Goal: Communication & Community: Answer question/provide support

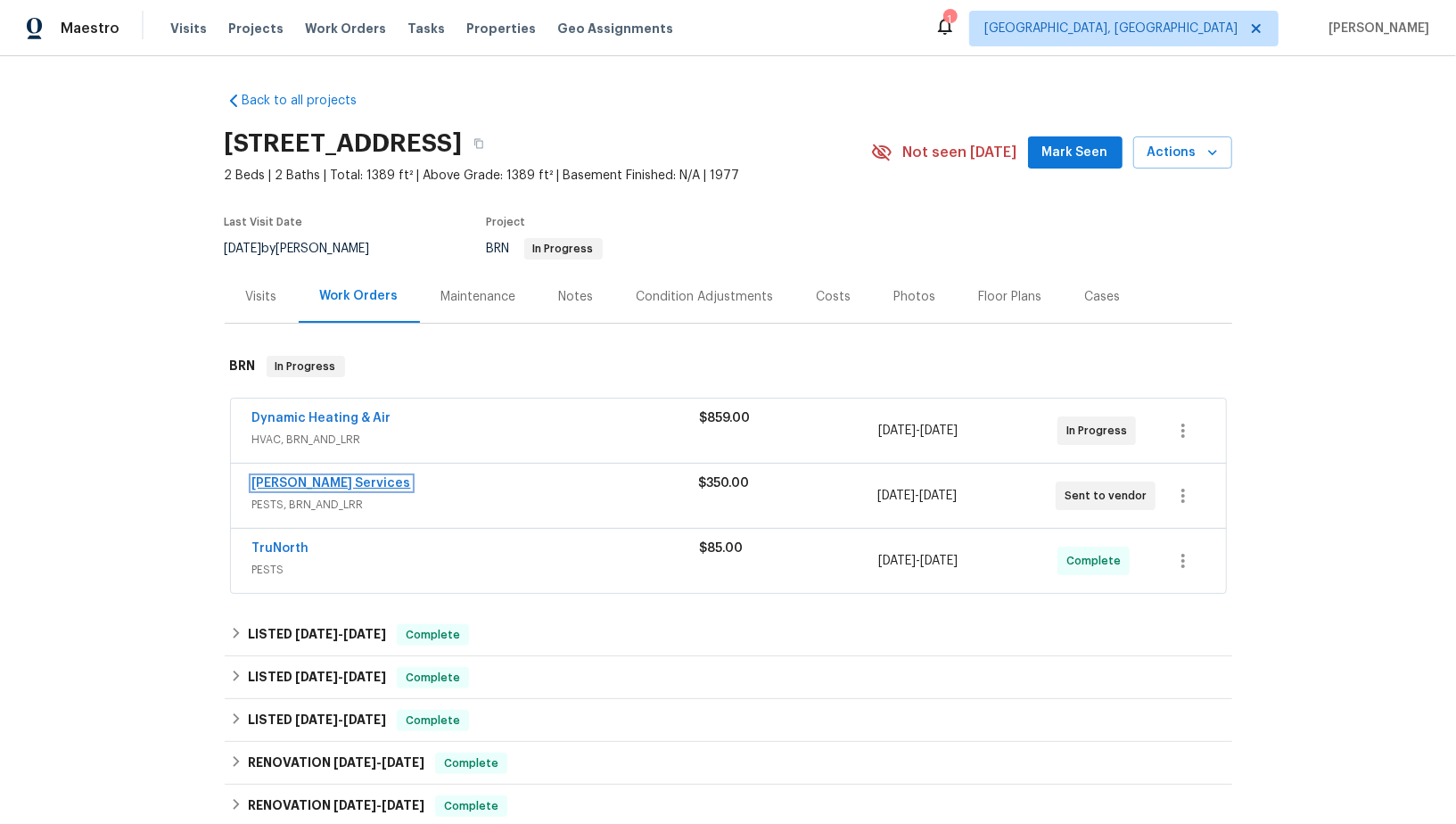
click at [309, 481] on link "[PERSON_NAME] Services" at bounding box center [332, 483] width 159 height 12
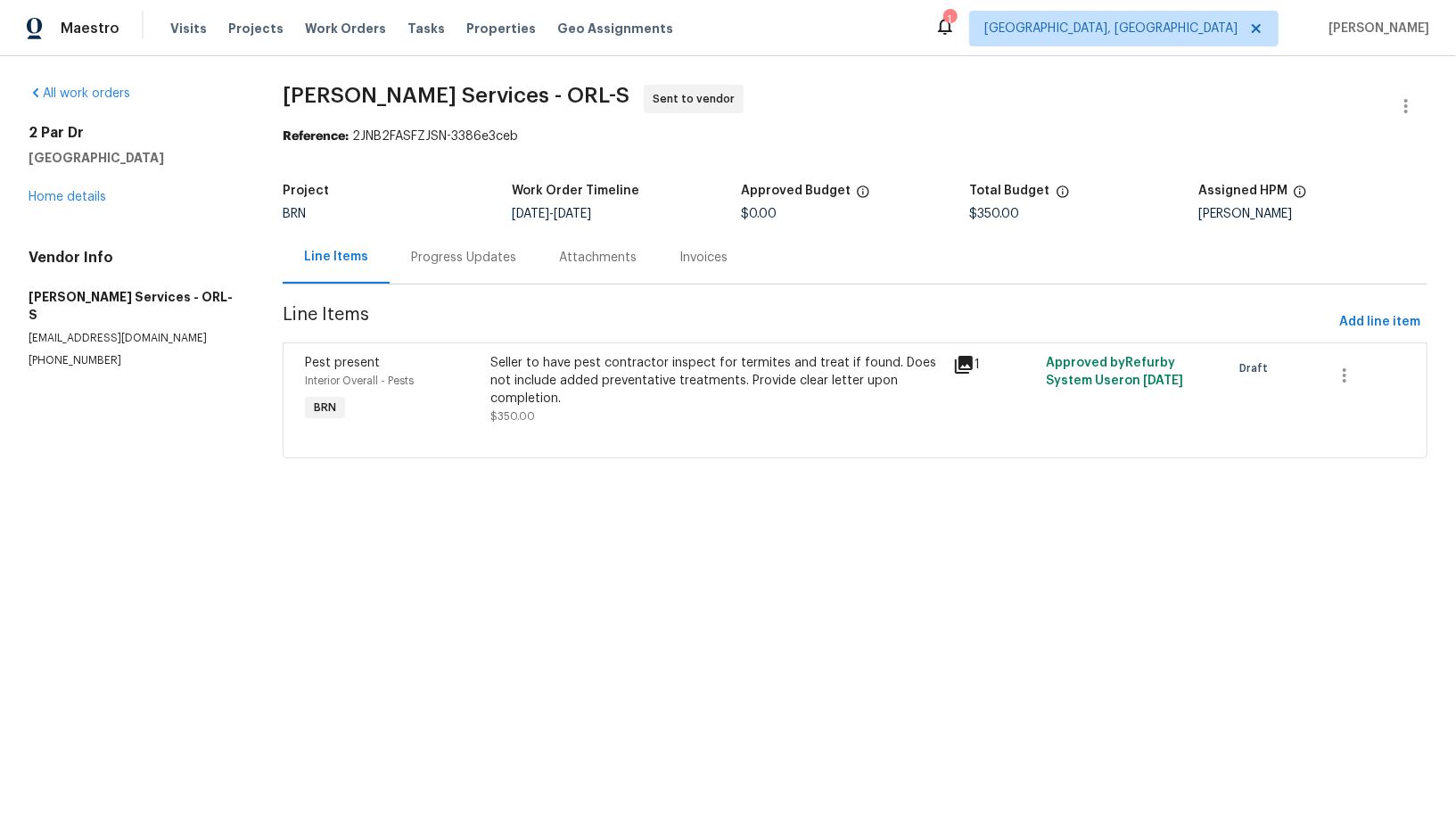
click at [471, 270] on div "Progress Updates" at bounding box center [464, 257] width 148 height 53
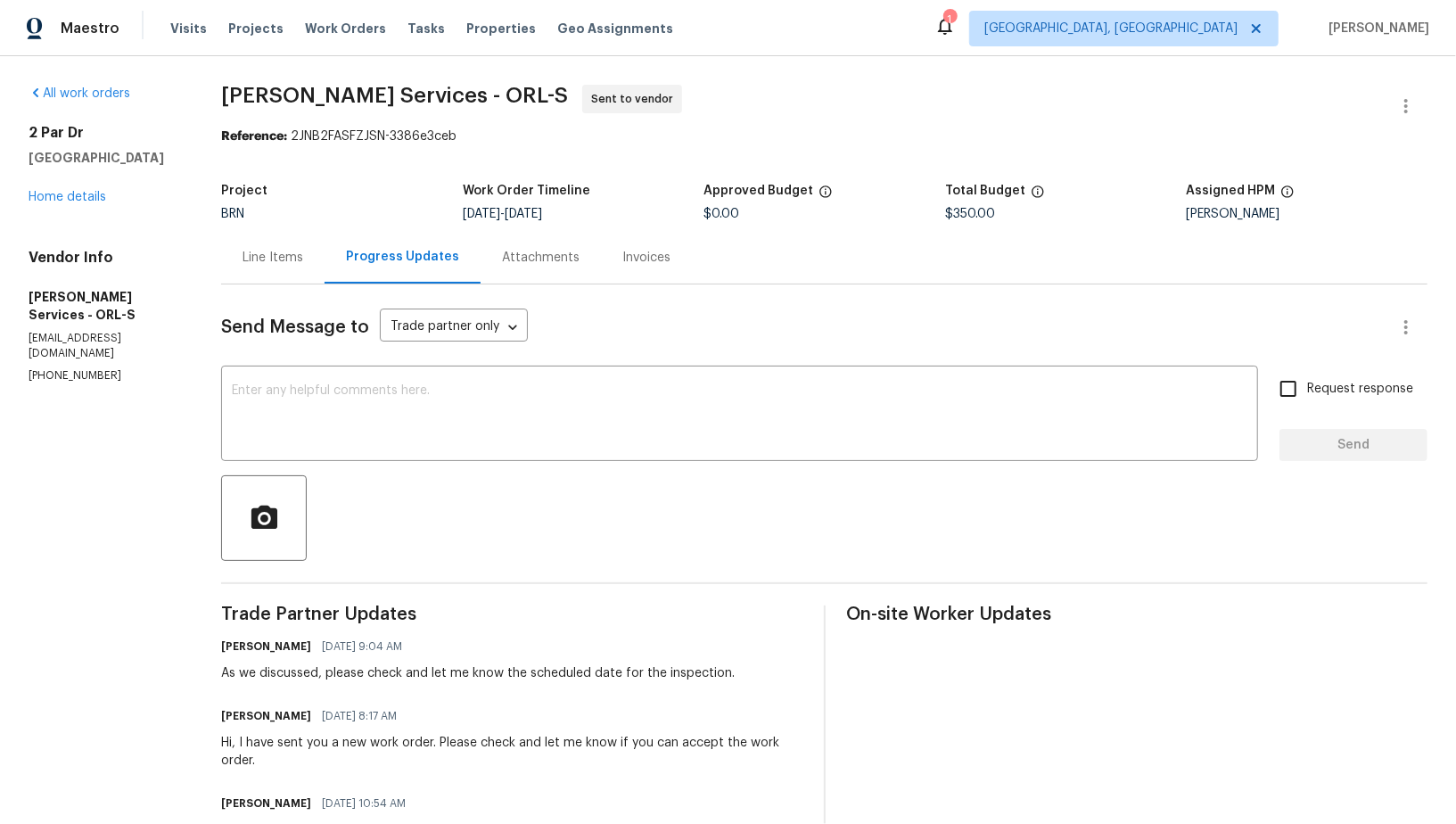
click at [302, 282] on div "Line Items" at bounding box center [272, 257] width 103 height 53
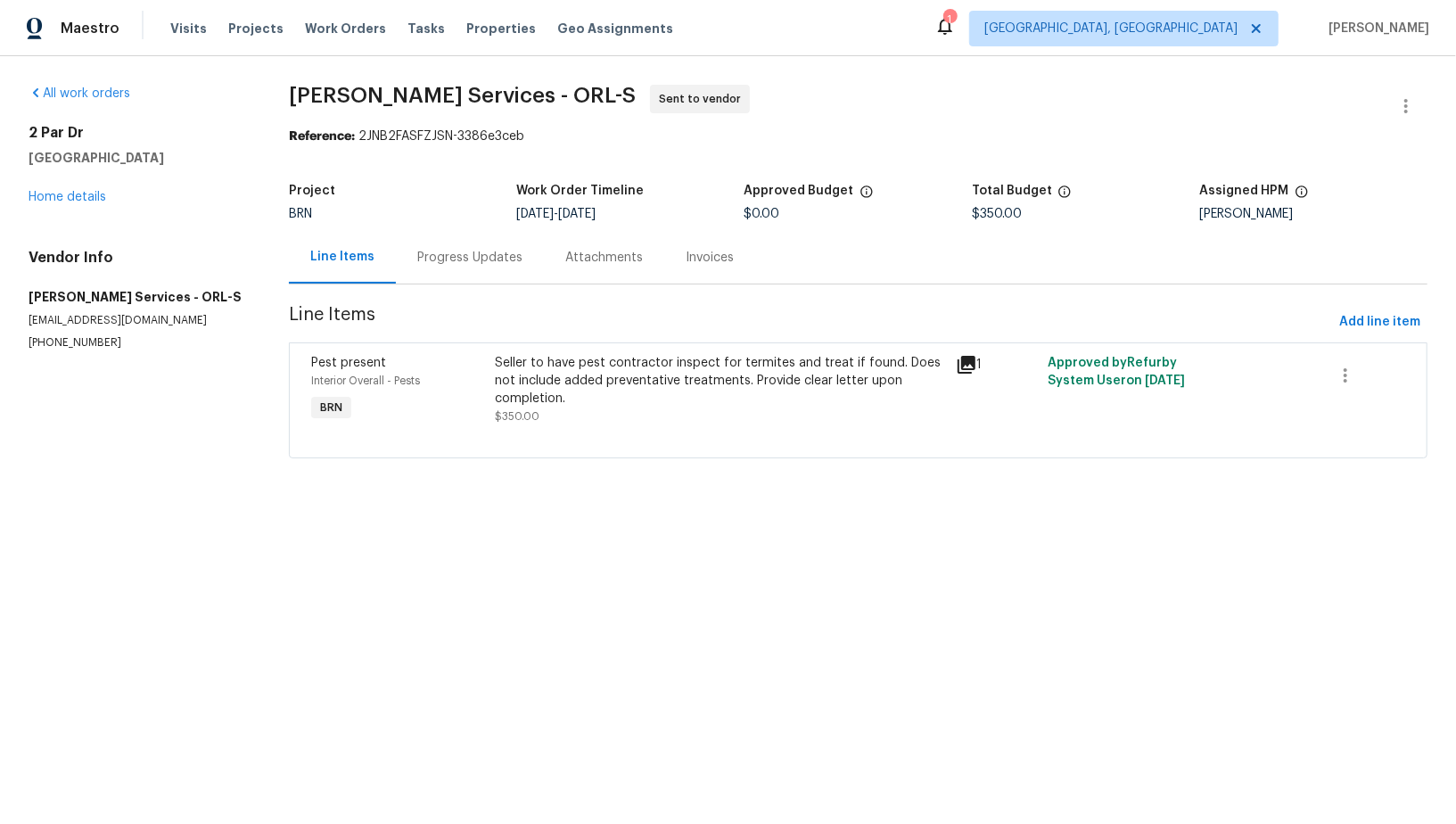
click at [454, 265] on div "Progress Updates" at bounding box center [470, 257] width 105 height 18
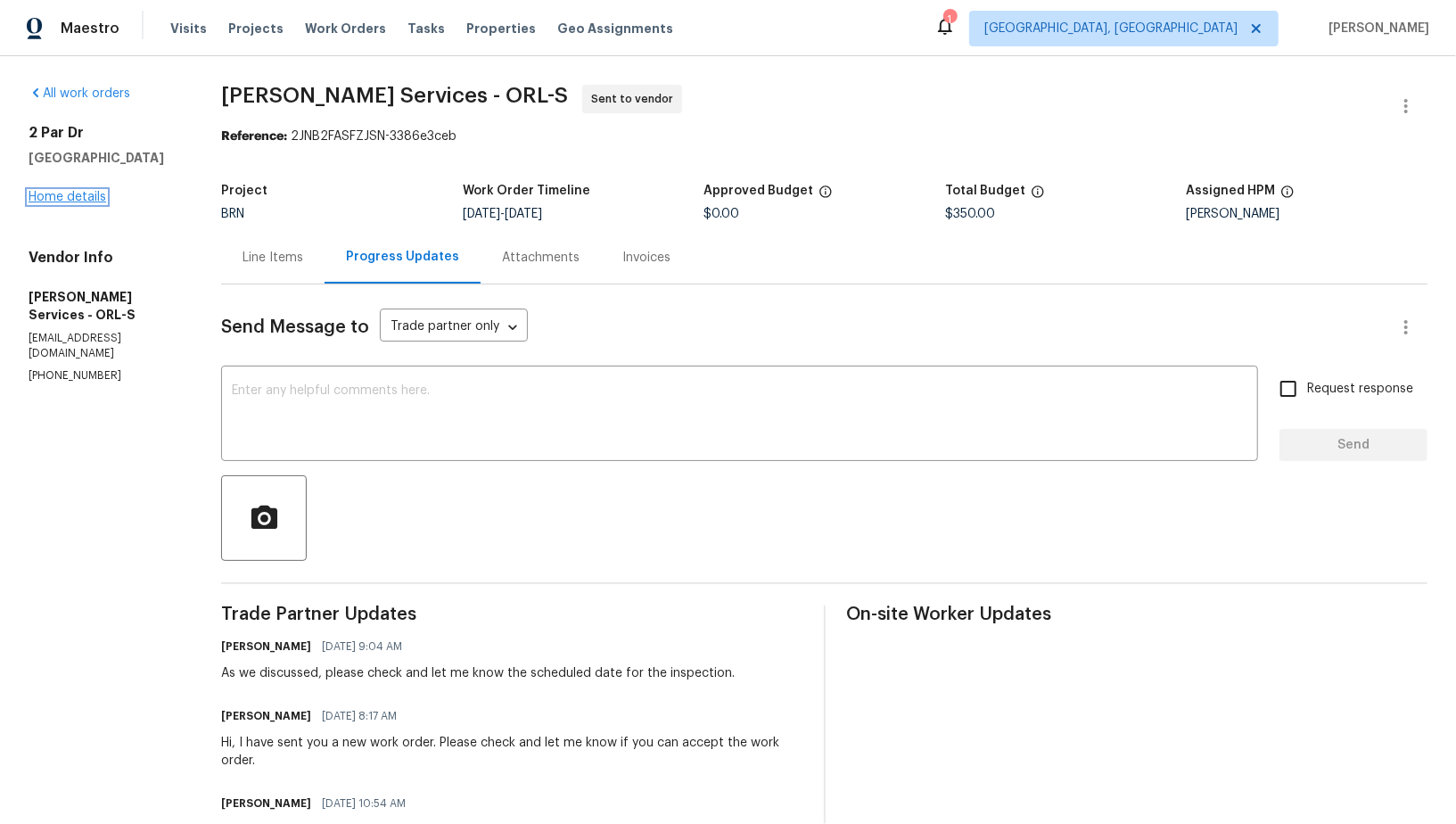
click at [79, 197] on link "Home details" at bounding box center [67, 197] width 77 height 12
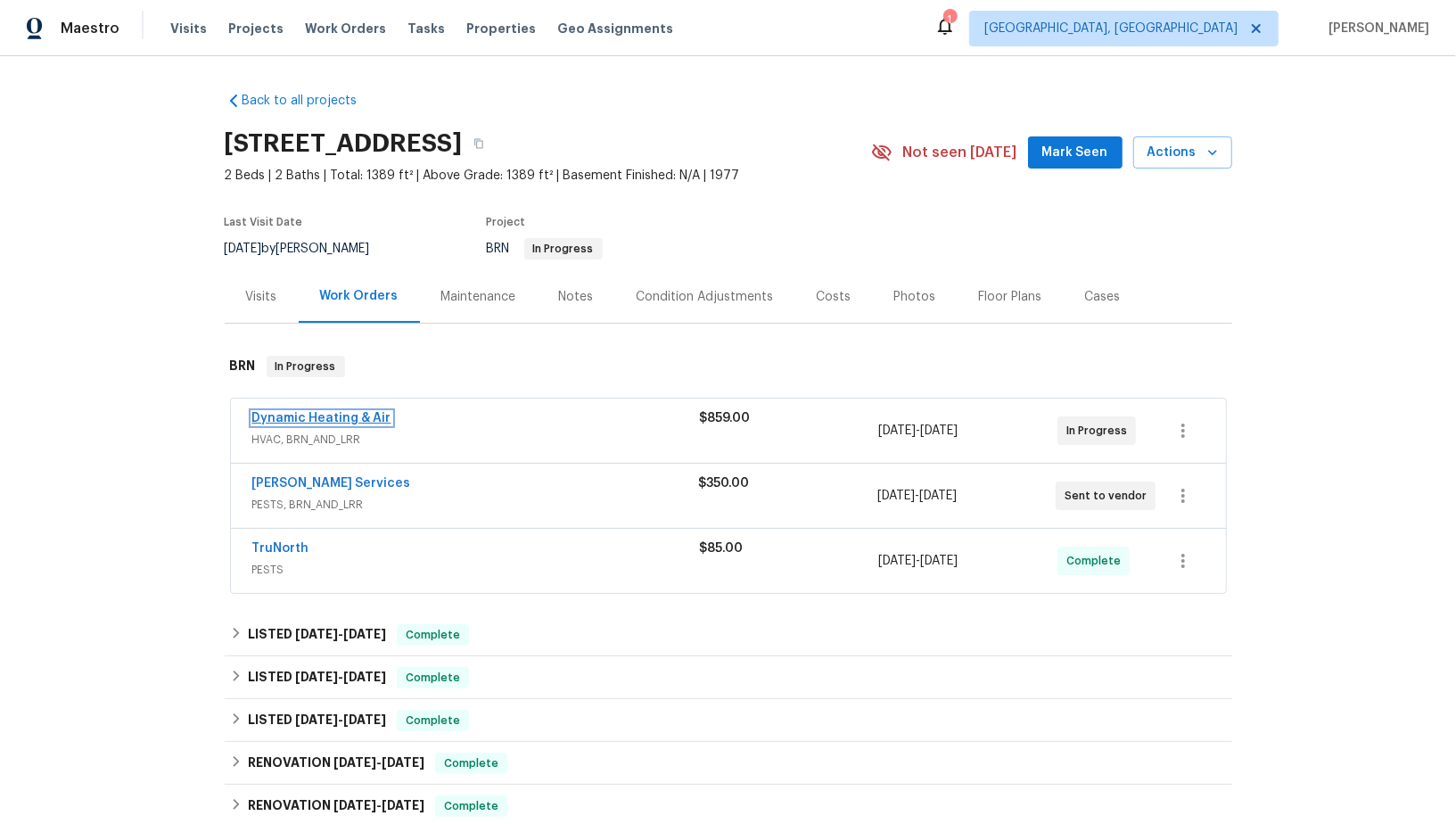
click at [314, 412] on link "Dynamic Heating & Air" at bounding box center [322, 418] width 140 height 12
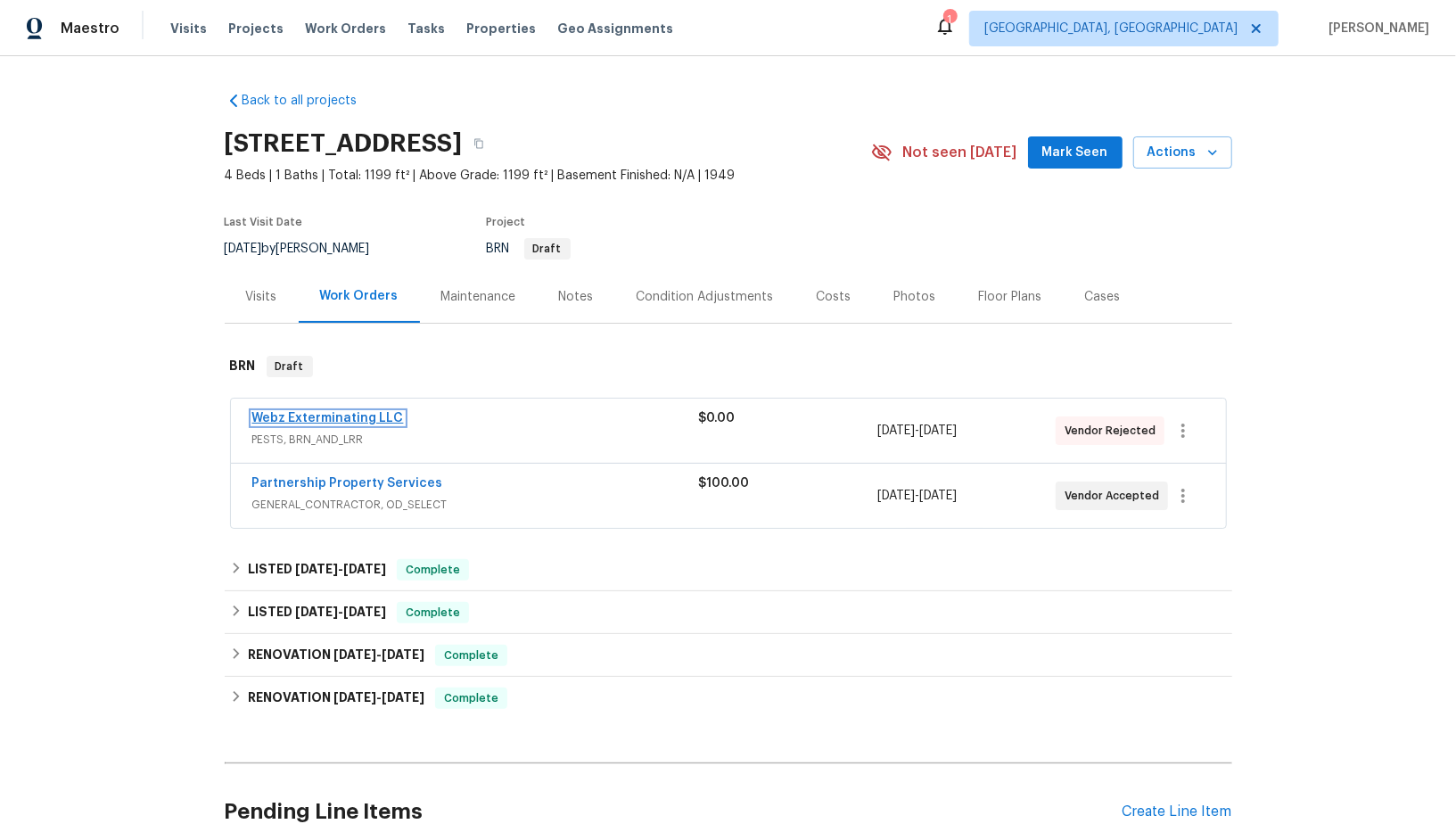
click at [349, 420] on link "Webz Exterminating LLC" at bounding box center [328, 418] width 152 height 12
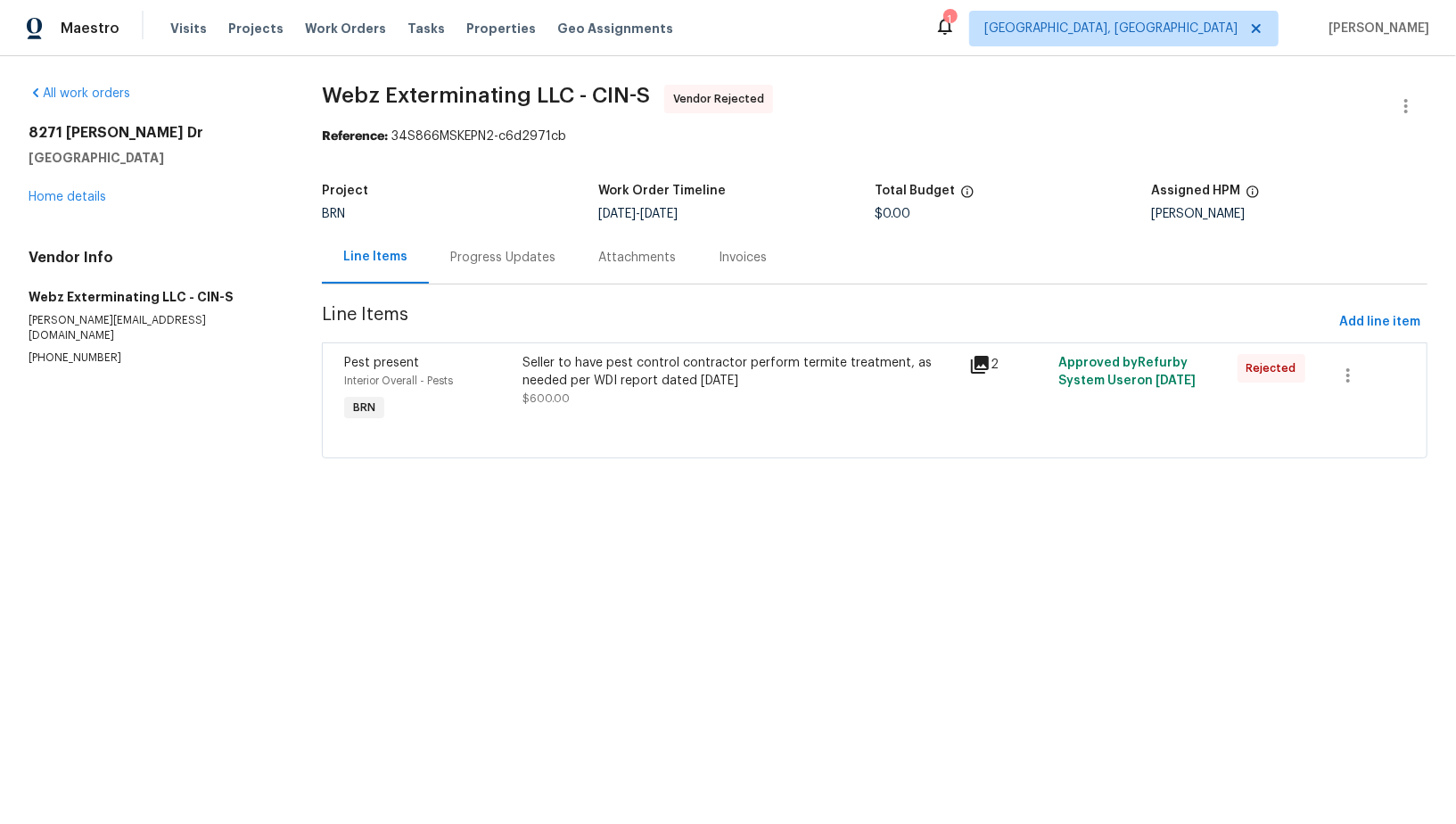
click at [486, 261] on div "Progress Updates" at bounding box center [503, 257] width 105 height 18
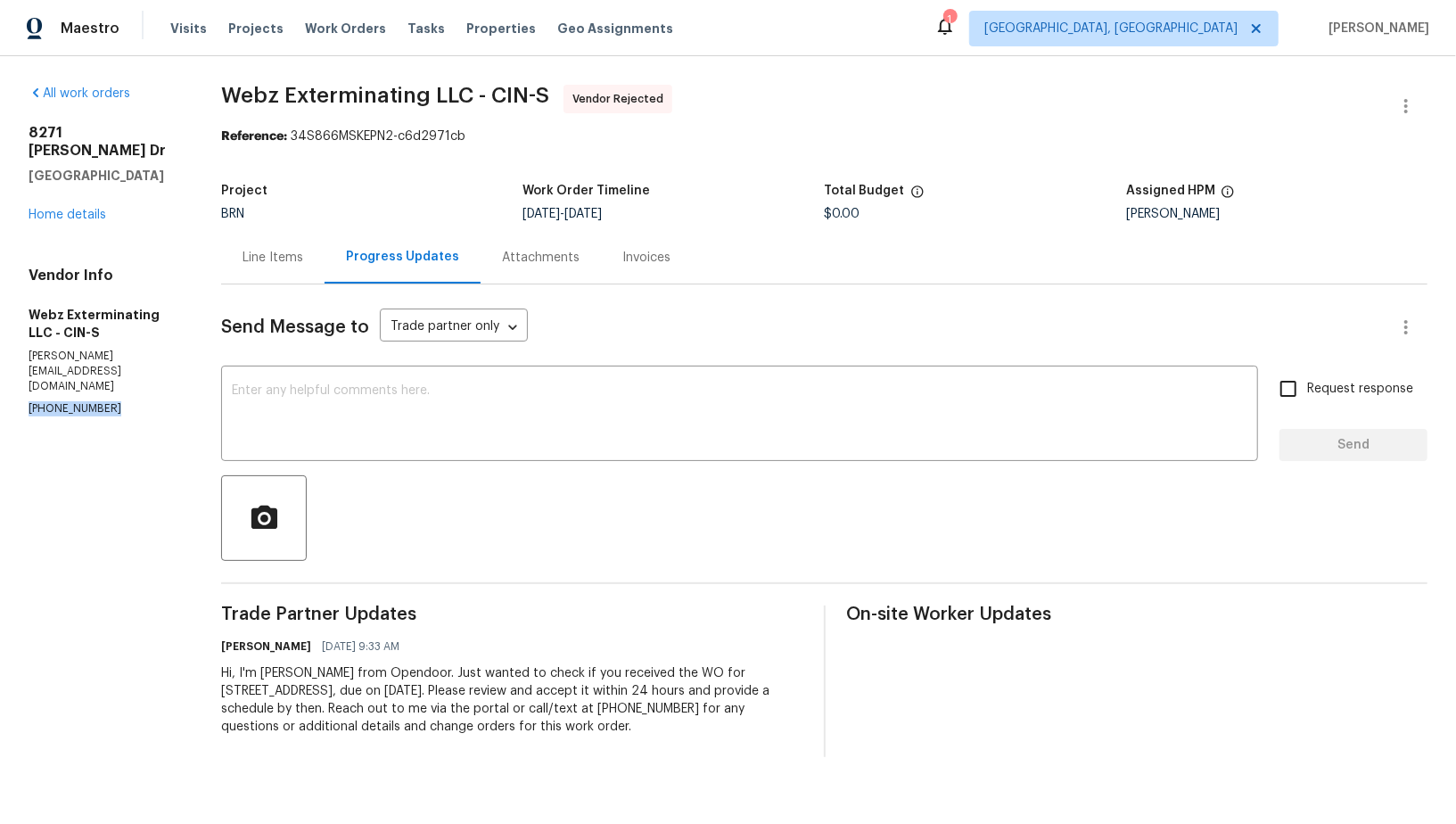
drag, startPoint x: 114, startPoint y: 365, endPoint x: 0, endPoint y: 365, distance: 114.0
click at [0, 365] on div "All work orders 8271 Jackies Dr Cincinnati, OH 45239 Home details Vendor Info W…" at bounding box center [728, 421] width 1456 height 729
copy p "(513) 987-9329"
click at [261, 271] on div "Line Items" at bounding box center [272, 257] width 103 height 53
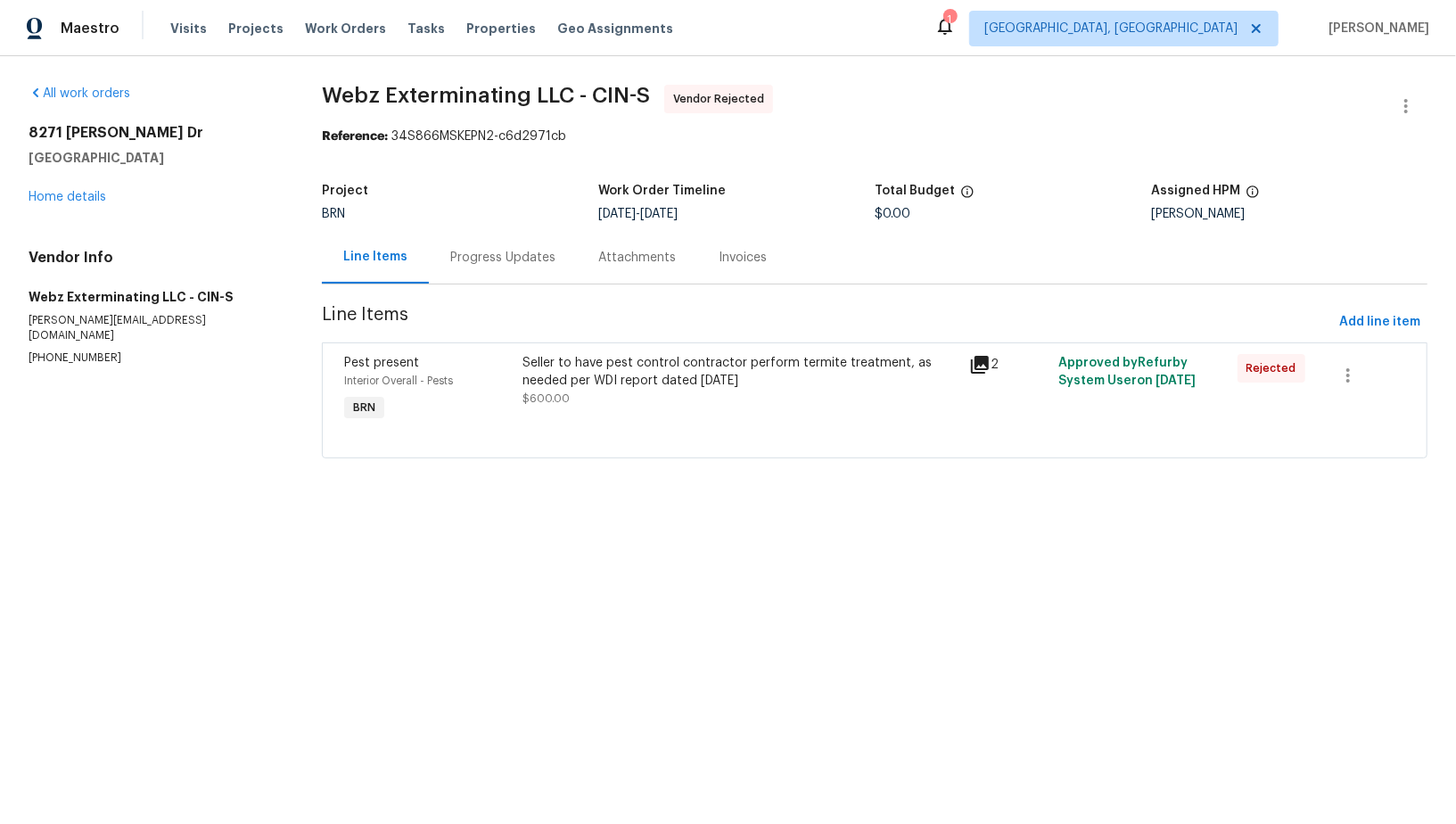
click at [500, 278] on div "Progress Updates" at bounding box center [503, 257] width 148 height 53
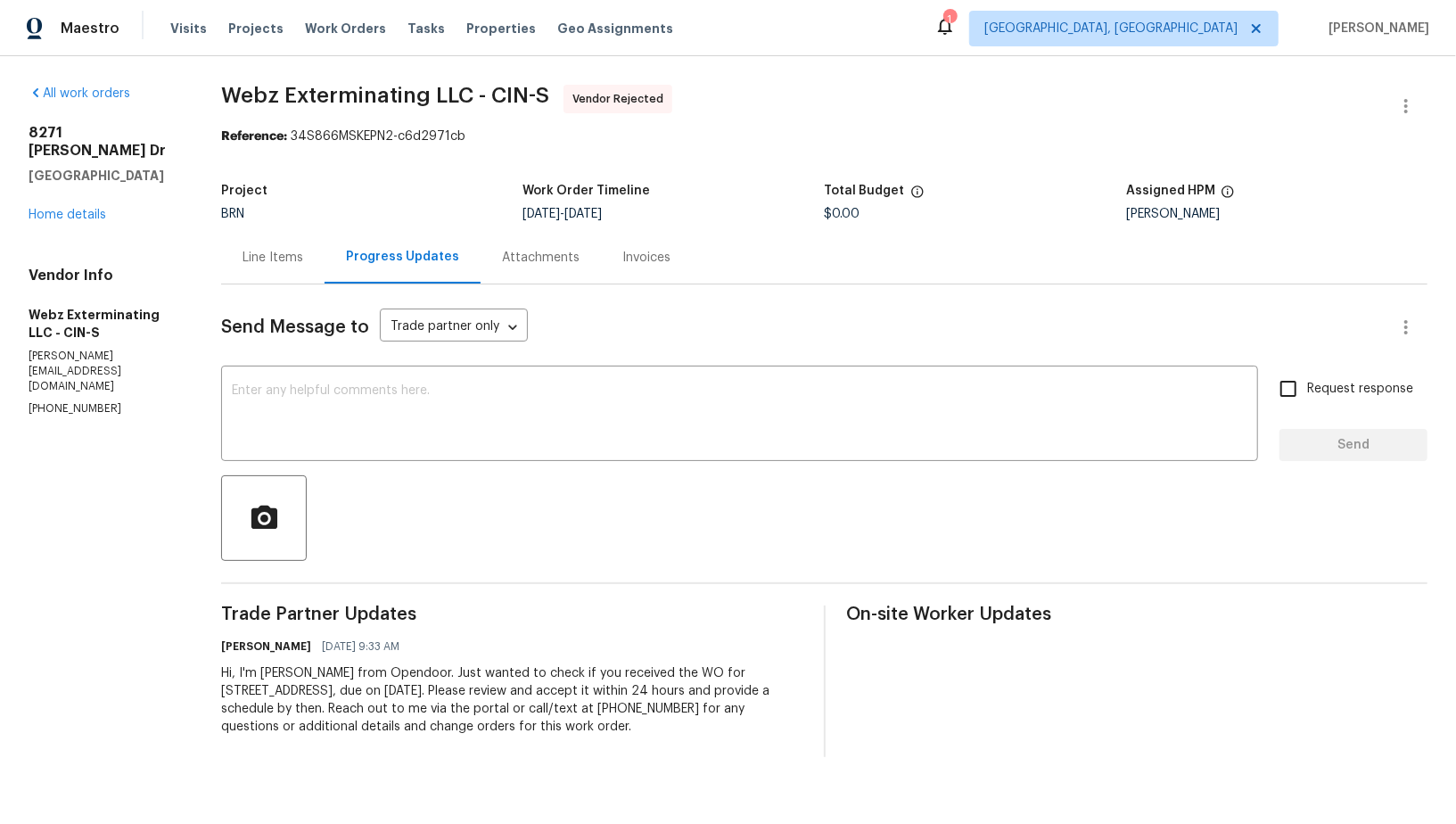
click at [276, 252] on div "Line Items" at bounding box center [272, 257] width 60 height 18
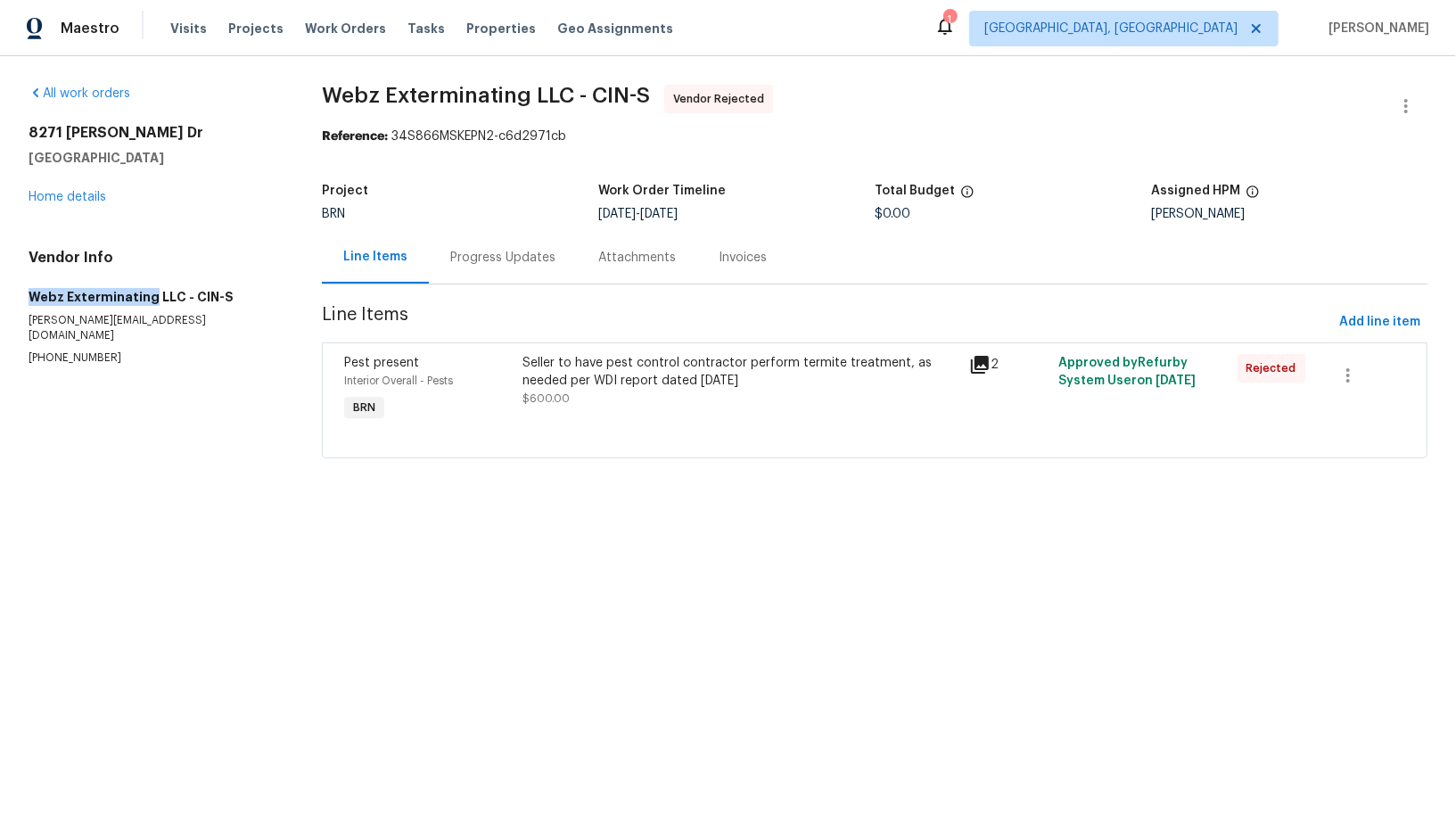
drag, startPoint x: 15, startPoint y: 295, endPoint x: 147, endPoint y: 297, distance: 132.0
click at [147, 297] on div "All work orders 8271 Jackies Dr Cincinnati, OH 45239 Home details Vendor Info W…" at bounding box center [728, 282] width 1456 height 452
copy h5 "Webz Exterminating"
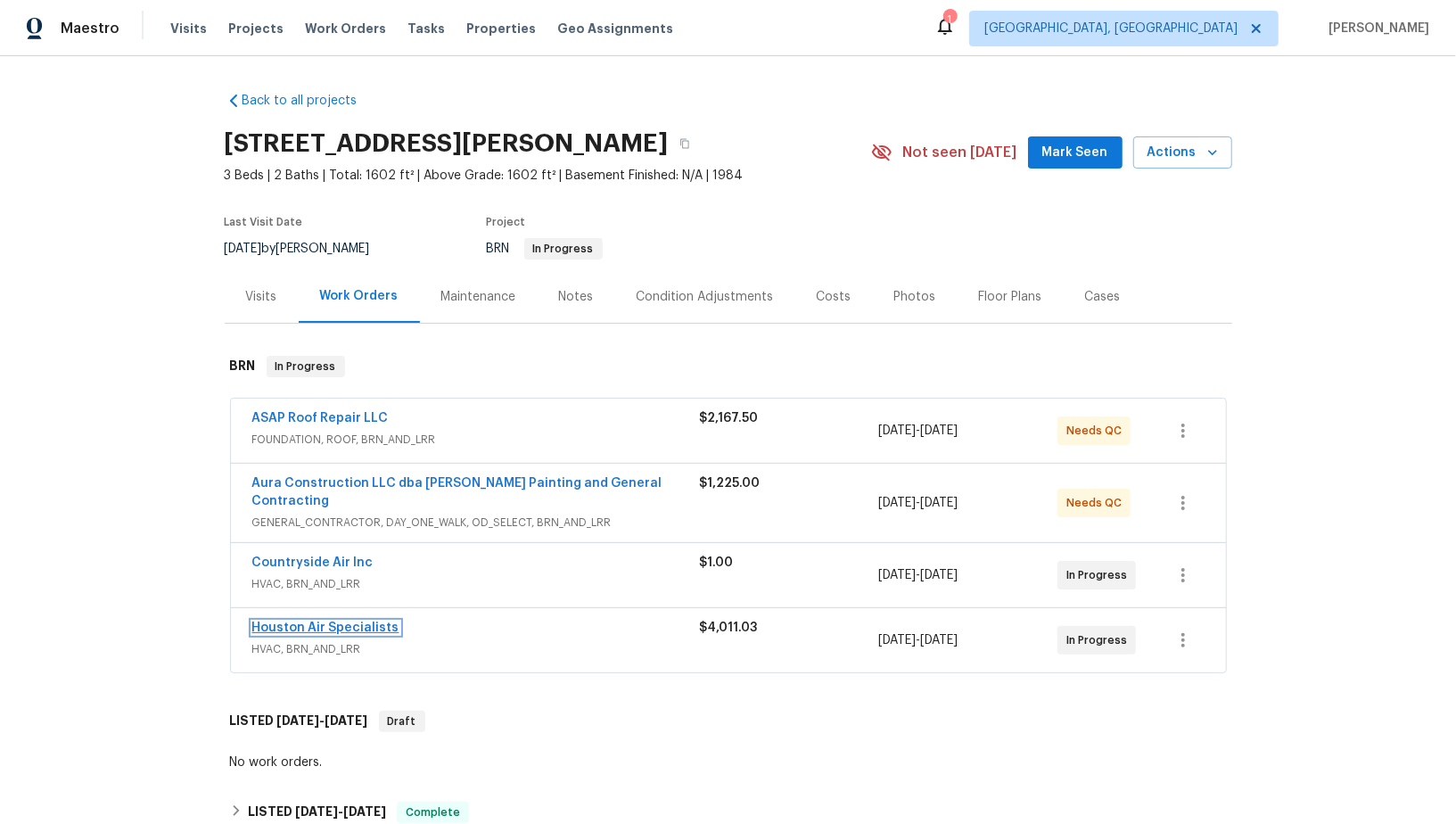
click at [332, 621] on link "Houston Air Specialists" at bounding box center [326, 627] width 147 height 12
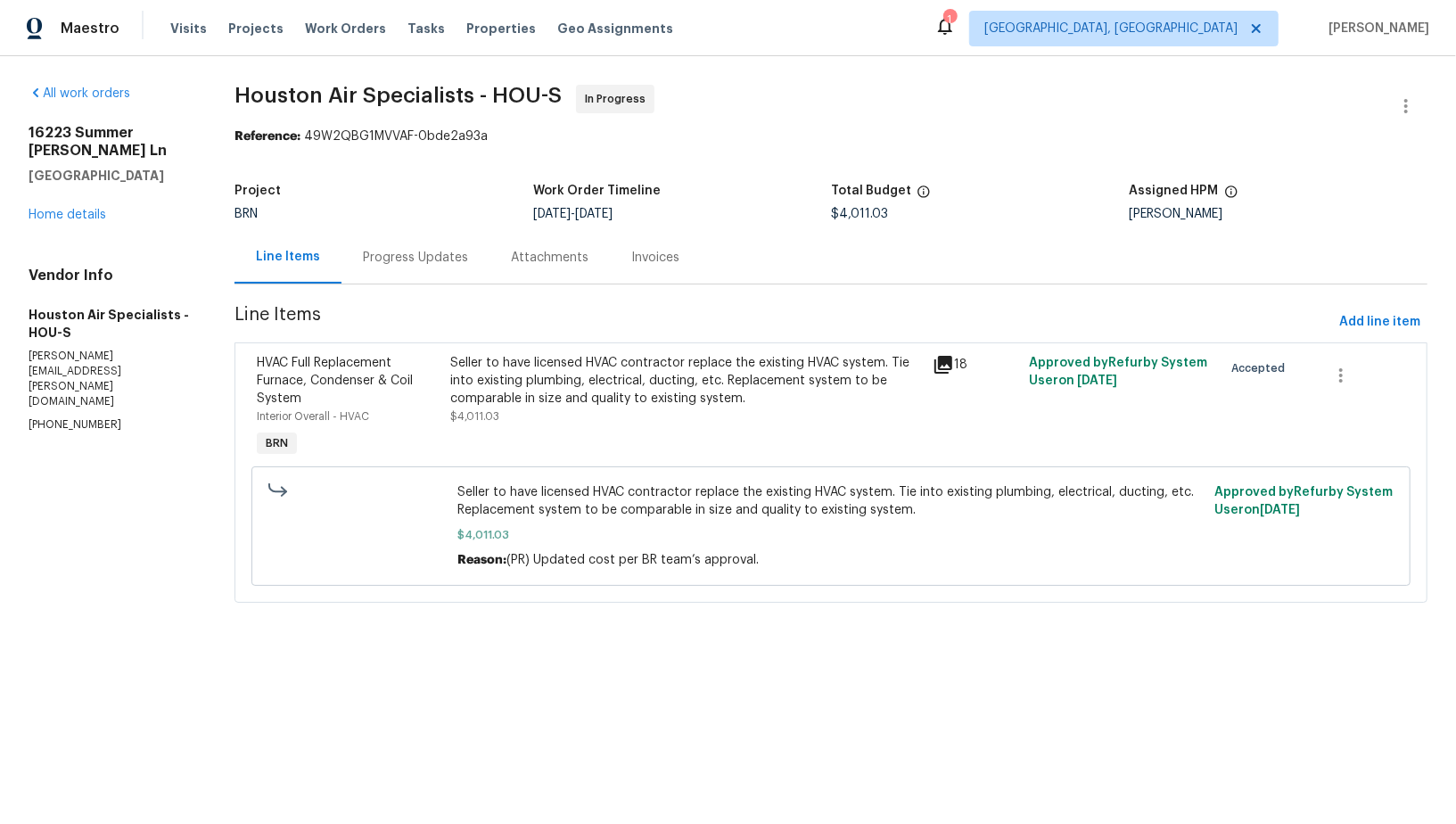
click at [490, 242] on div "Attachments" at bounding box center [550, 257] width 120 height 53
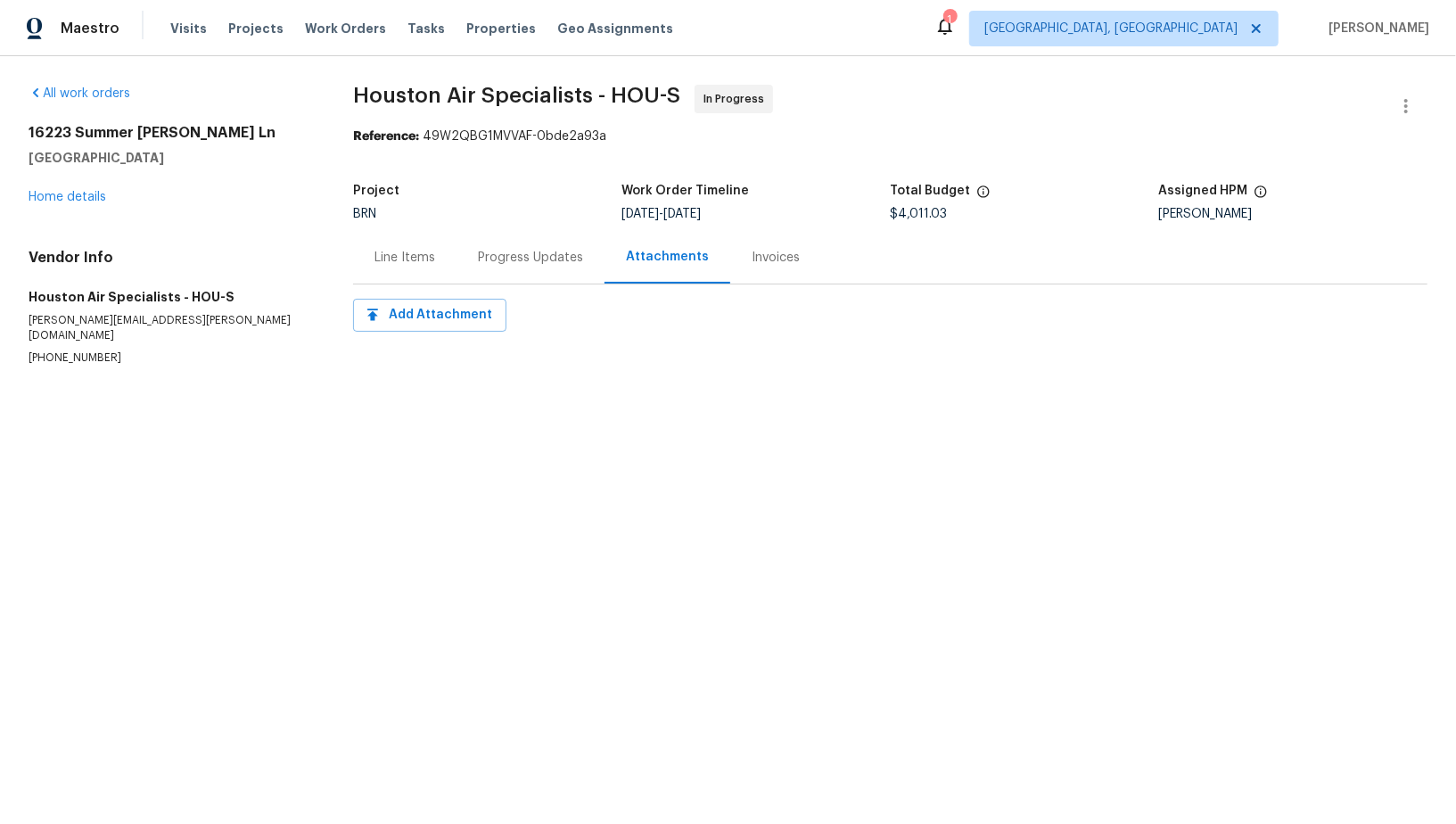
click at [490, 242] on div "Progress Updates" at bounding box center [531, 257] width 148 height 53
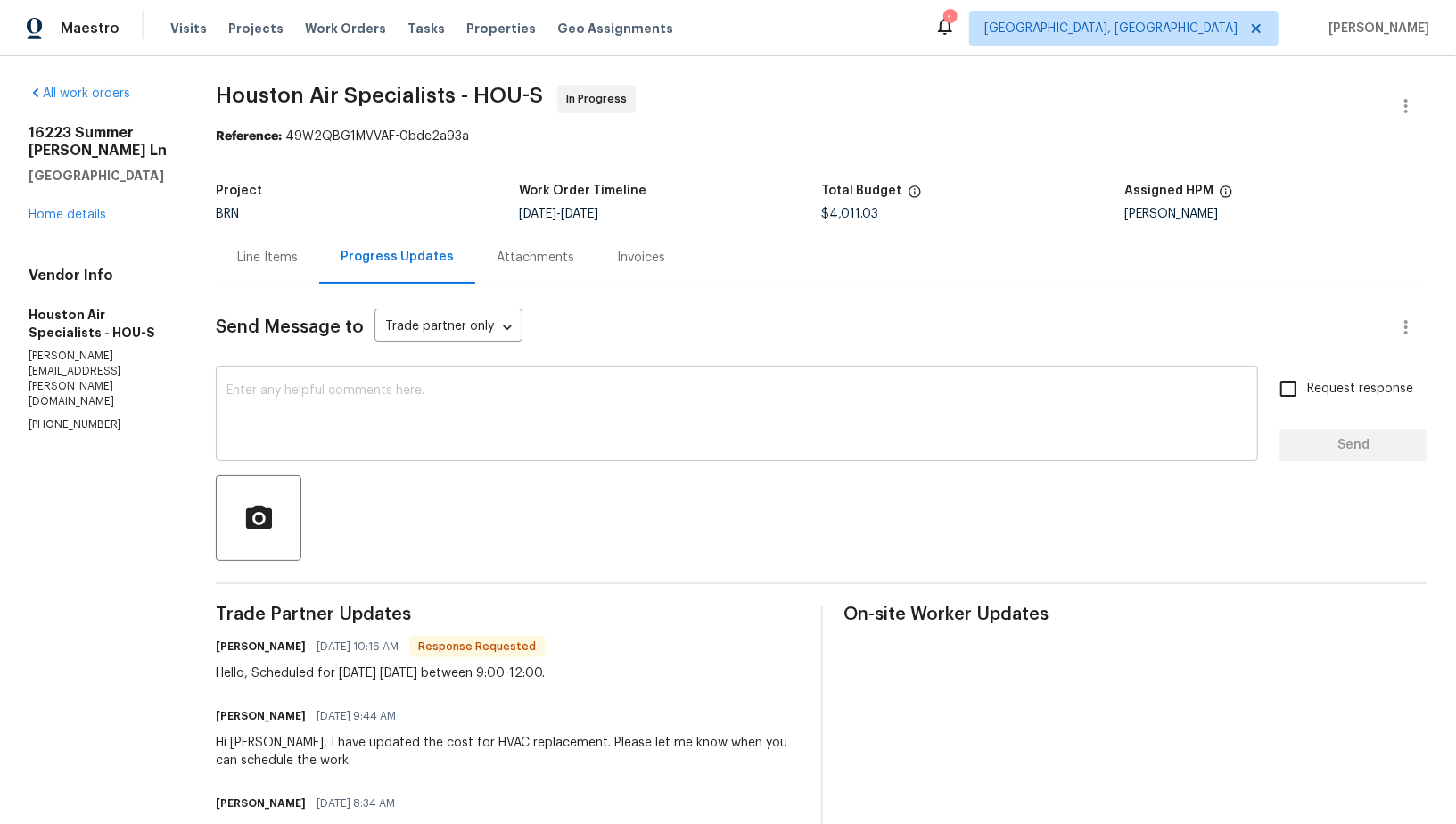
click at [429, 438] on textarea at bounding box center [737, 415] width 1021 height 62
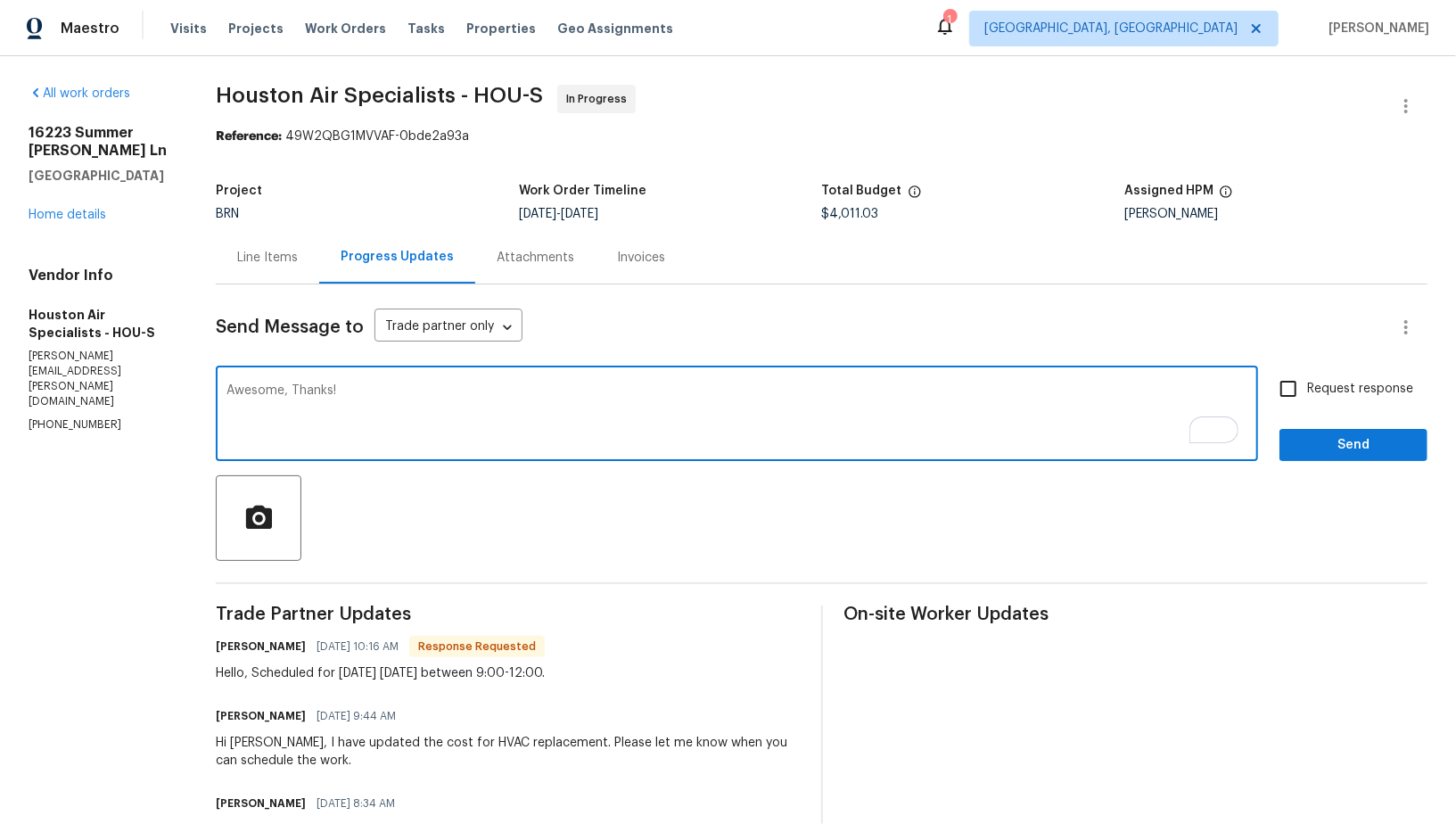
type textarea "Awesome, Thanks!"
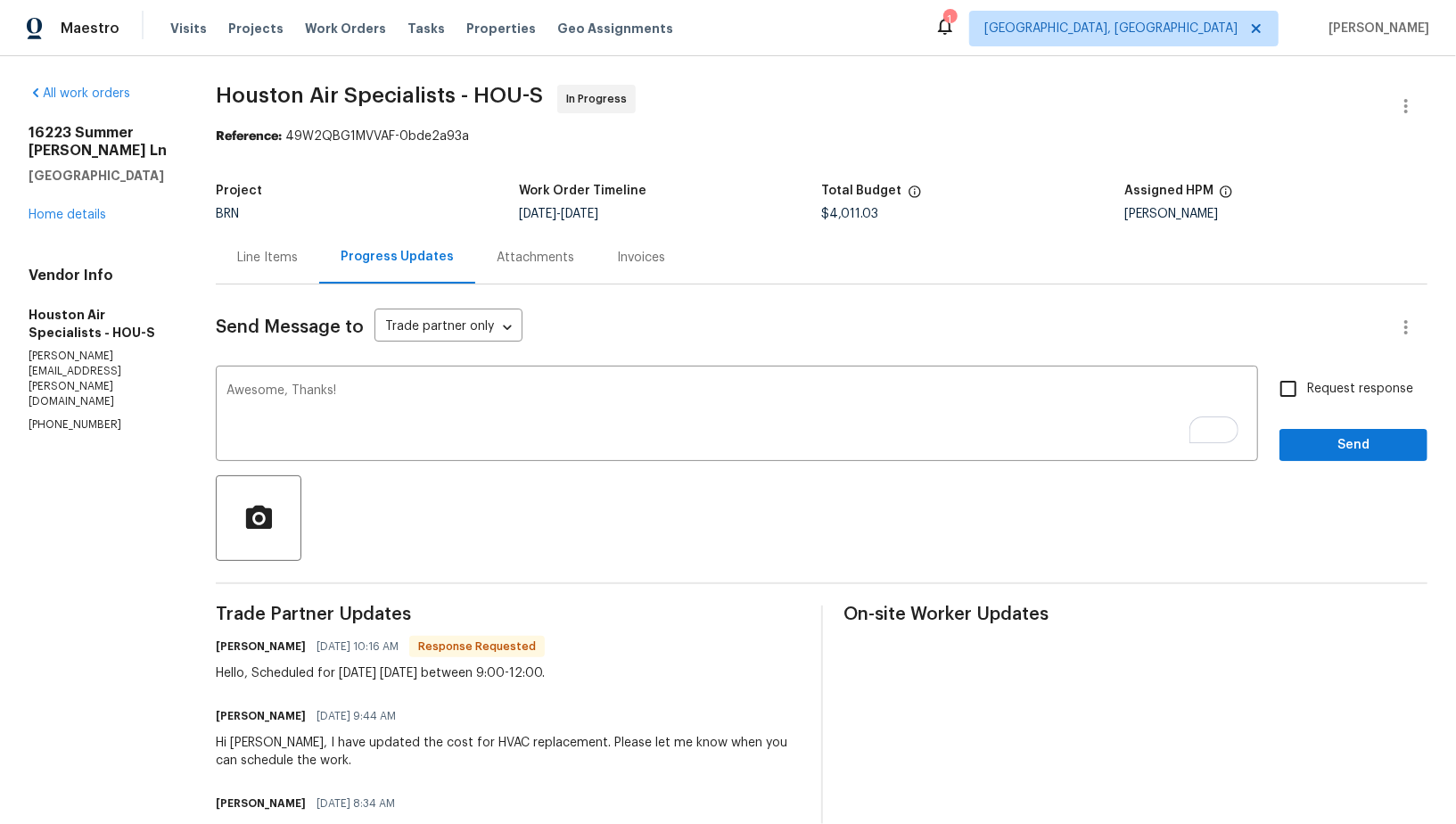
click at [1309, 375] on label "Request response" at bounding box center [1341, 388] width 143 height 37
click at [1308, 375] on input "Request response" at bounding box center [1288, 388] width 37 height 37
checkbox input "true"
click at [1332, 437] on span "Send" at bounding box center [1354, 445] width 120 height 22
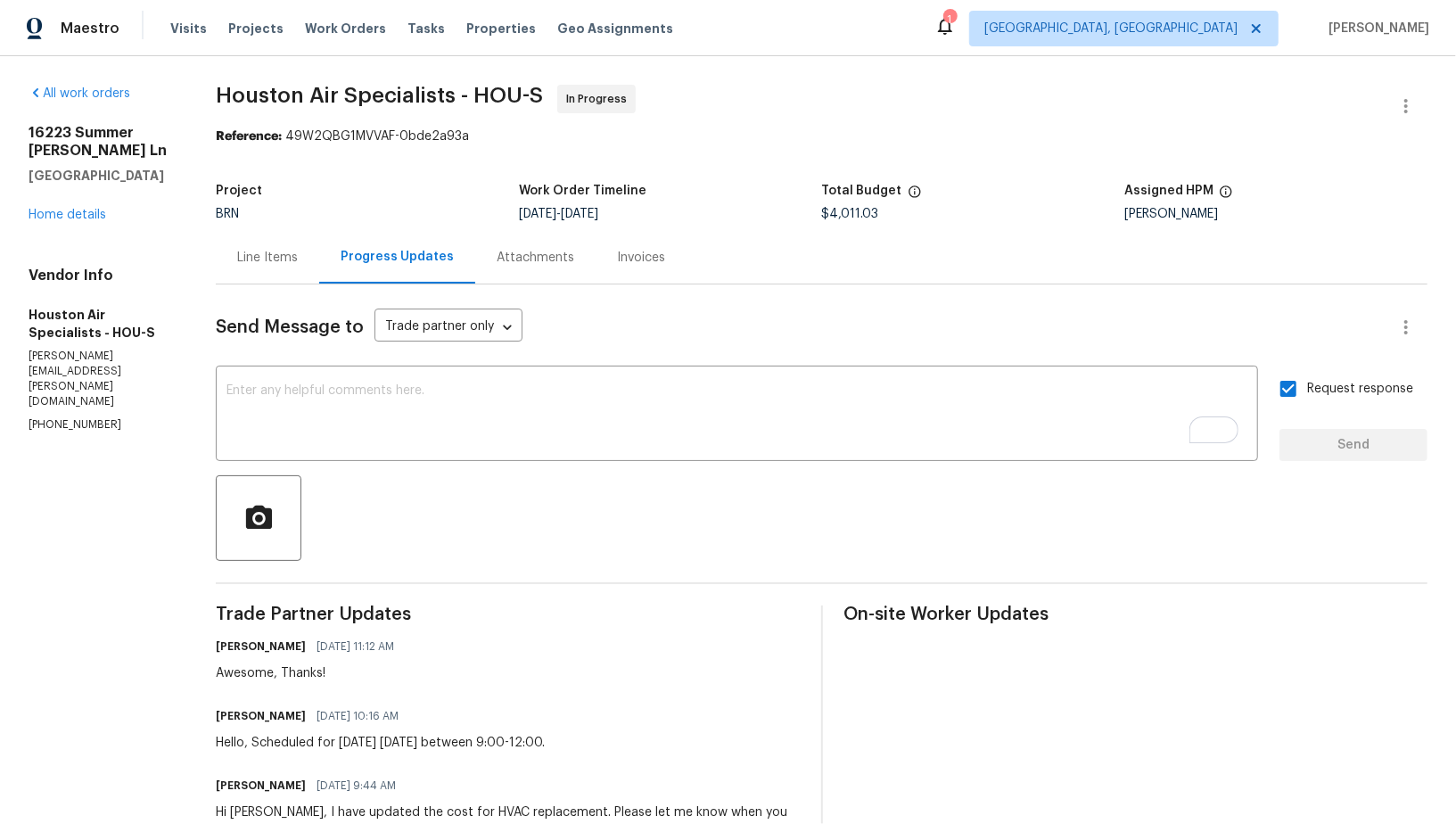
click at [266, 254] on div "Line Items" at bounding box center [267, 257] width 60 height 18
